Goal: Information Seeking & Learning: Check status

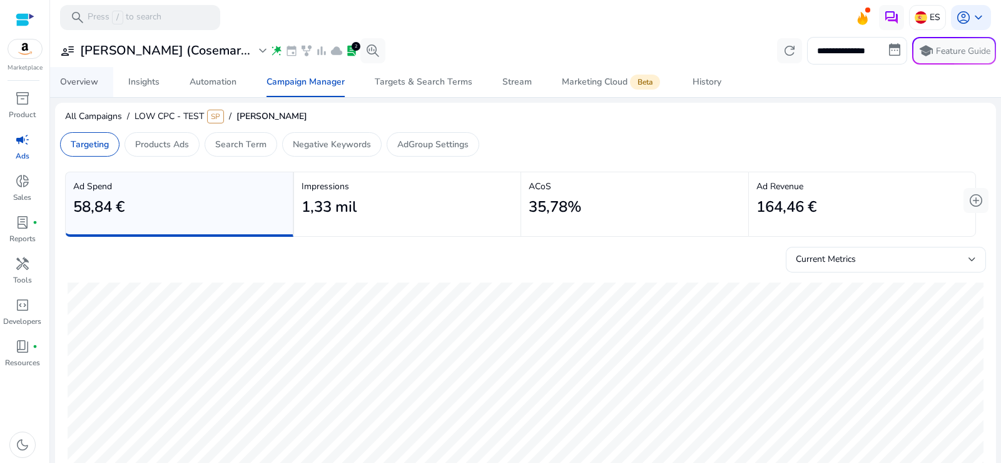
click at [71, 81] on div "Overview" at bounding box center [79, 82] width 38 height 9
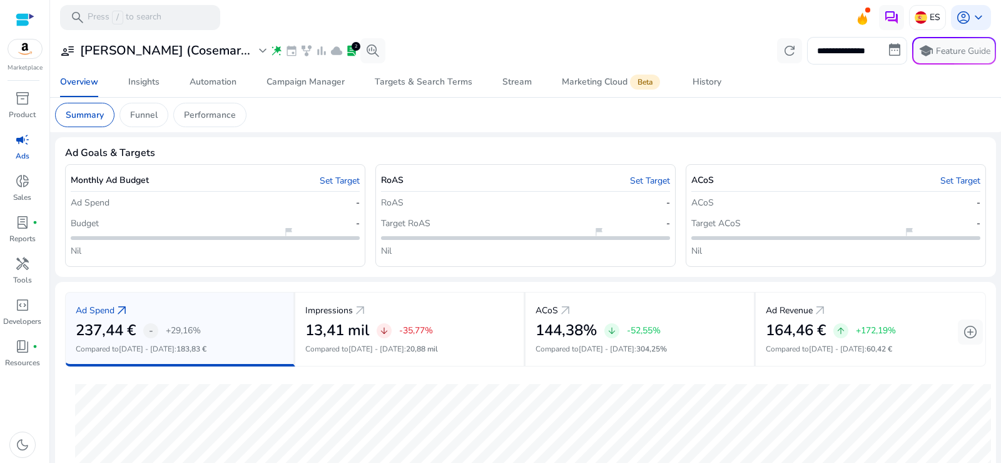
click at [576, 29] on mat-toolbar "search Press / to search ES account_circle keyboard_arrow_down" at bounding box center [525, 17] width 951 height 34
